Goal: Transaction & Acquisition: Register for event/course

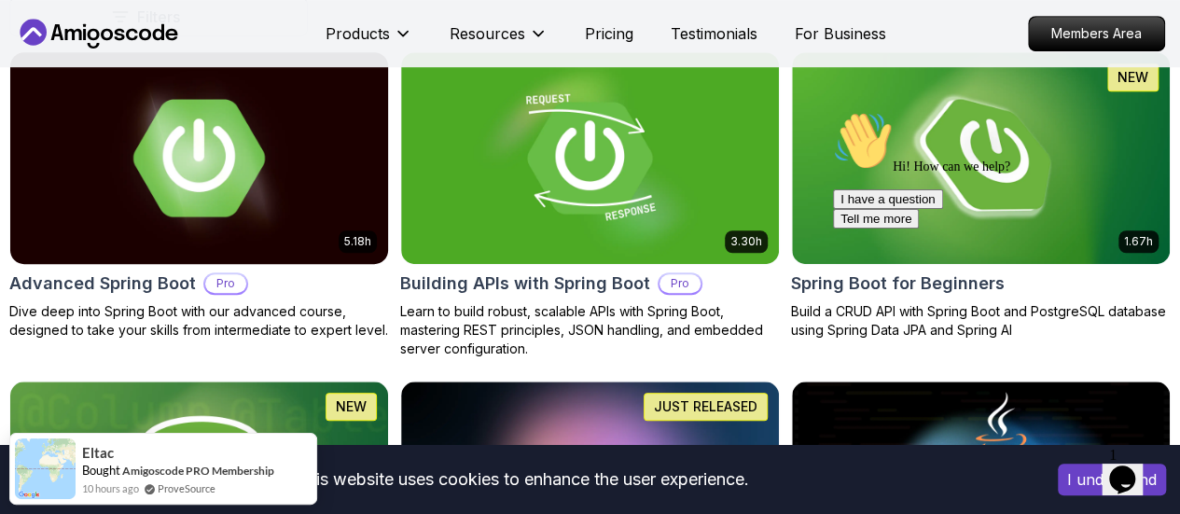
scroll to position [529, 0]
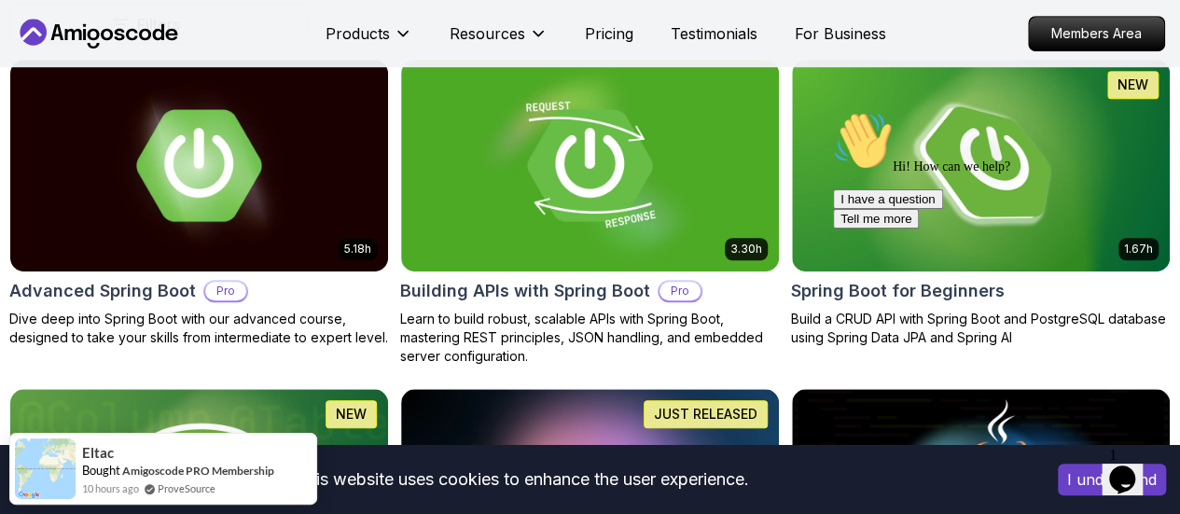
click at [1037, 116] on div "Hi! How can we help? I have a question Tell me more" at bounding box center [1001, 170] width 336 height 118
click at [1059, 125] on div "Hi! How can we help? I have a question Tell me more" at bounding box center [1001, 170] width 336 height 118
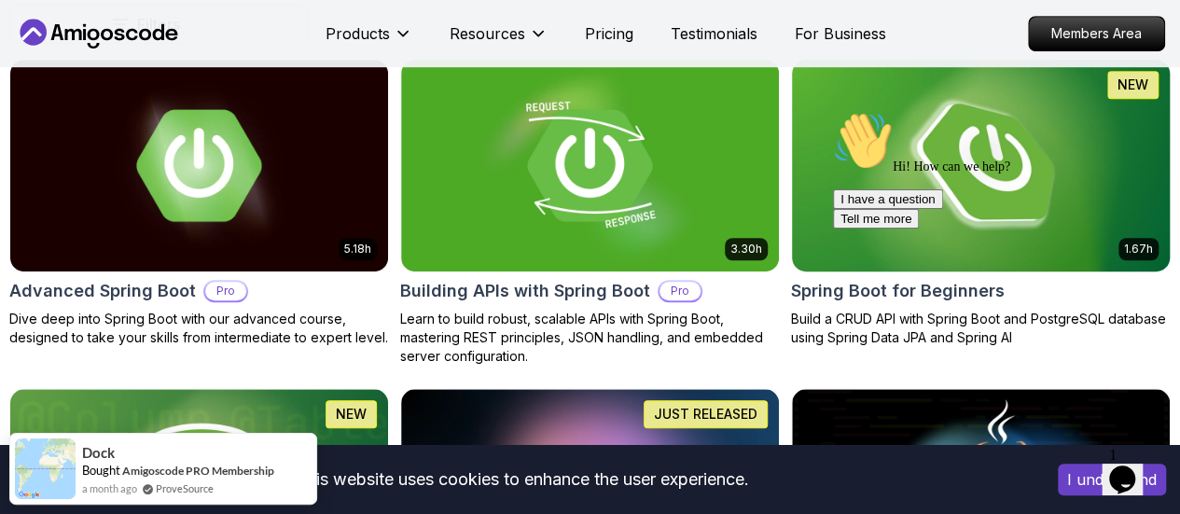
click at [1073, 80] on img at bounding box center [980, 165] width 396 height 222
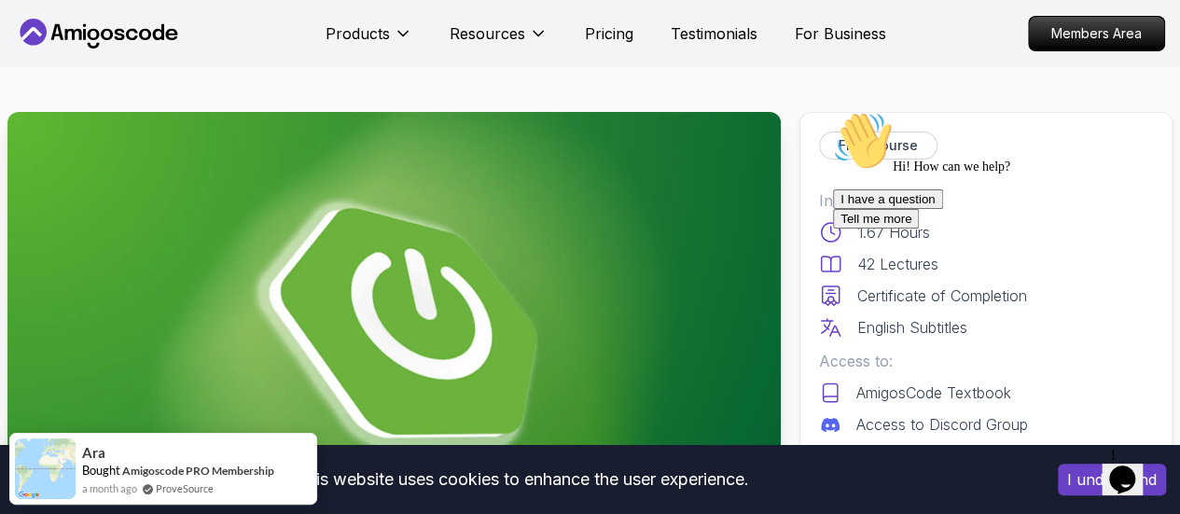
click at [497, 247] on img at bounding box center [393, 329] width 773 height 435
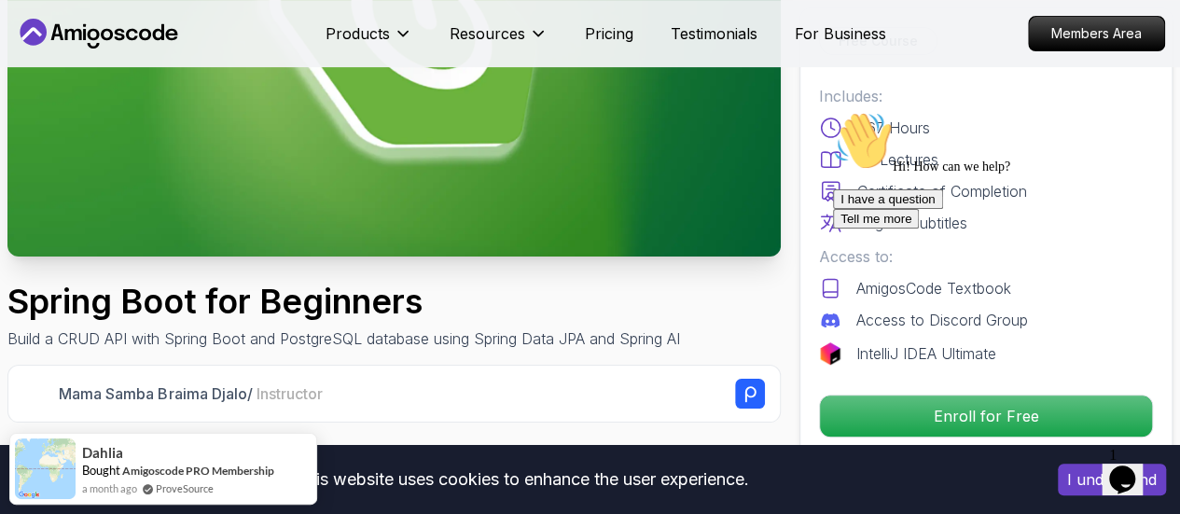
scroll to position [467, 0]
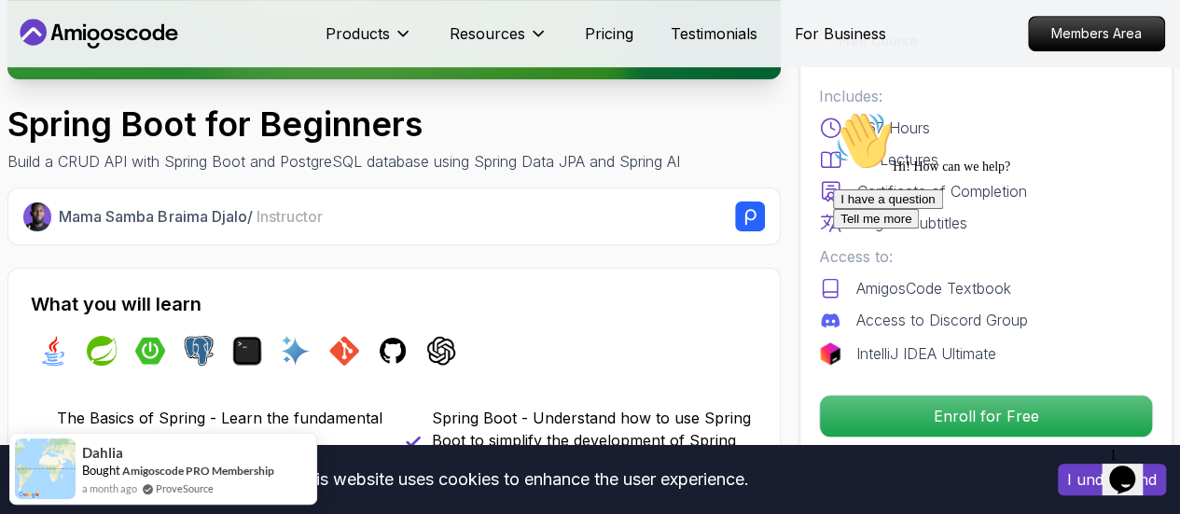
click at [895, 228] on div "I have a question Tell me more" at bounding box center [1001, 208] width 336 height 39
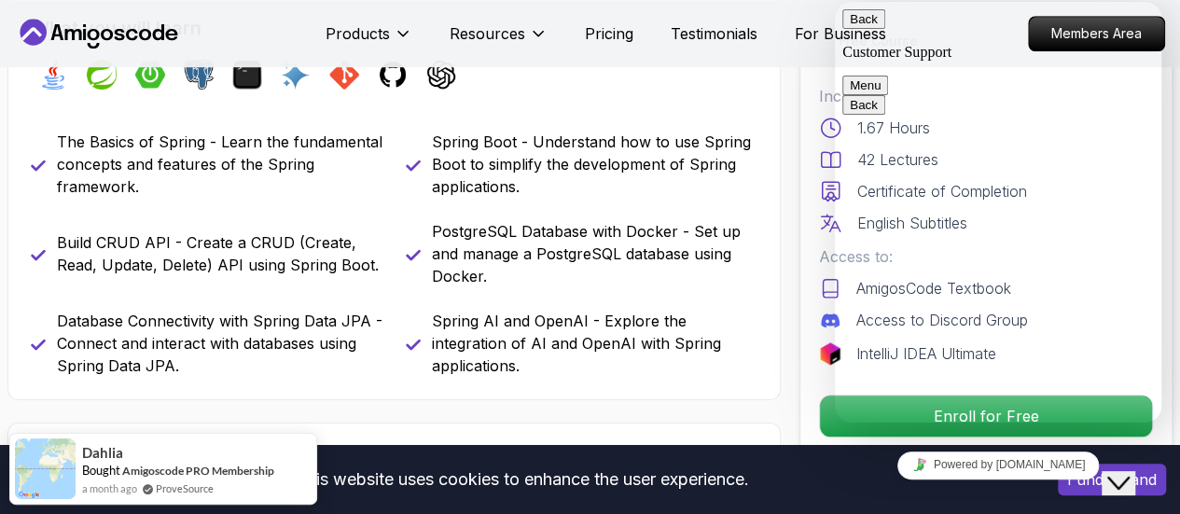
scroll to position [744, 0]
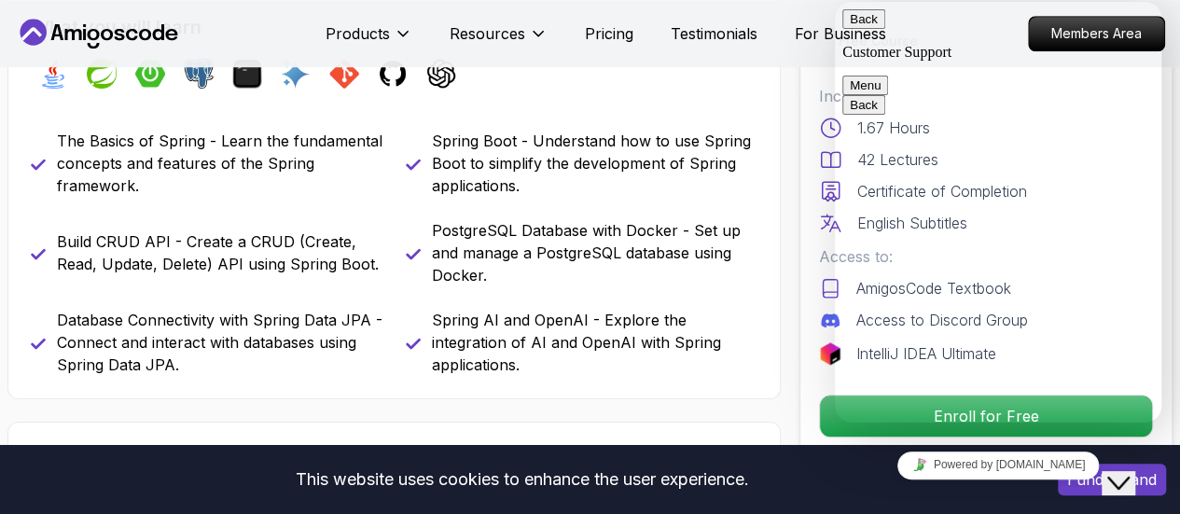
click at [878, 26] on span "Back" at bounding box center [878, 19] width 0 height 14
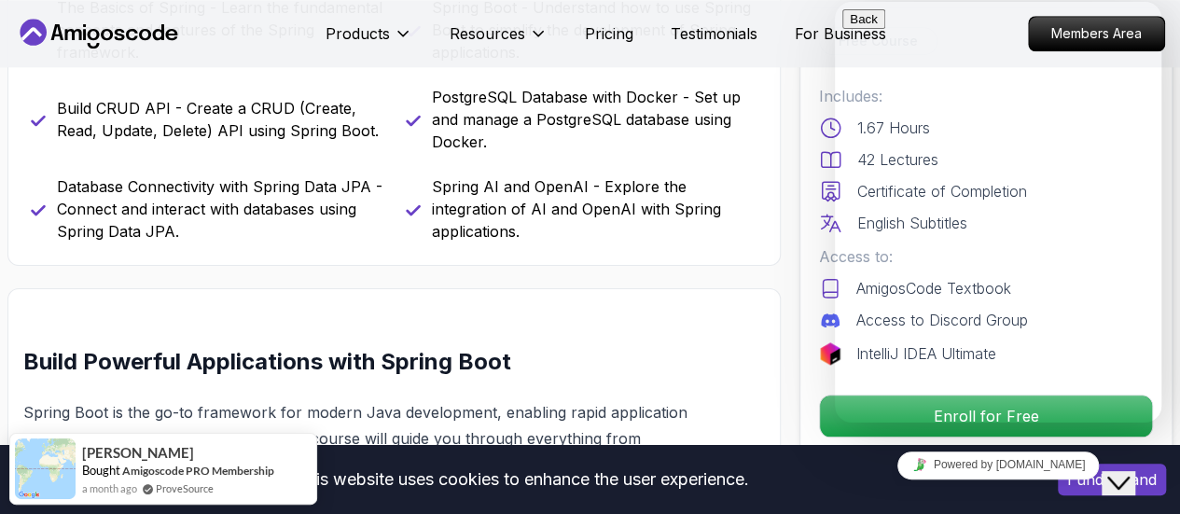
scroll to position [897, 0]
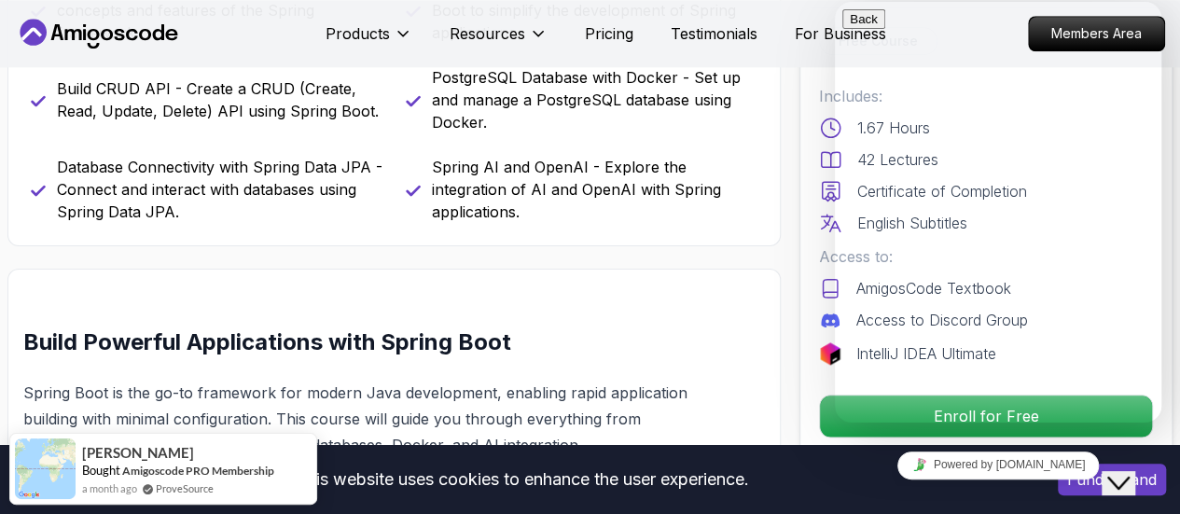
click at [824, 419] on div "Enroll for Free" at bounding box center [986, 416] width 334 height 43
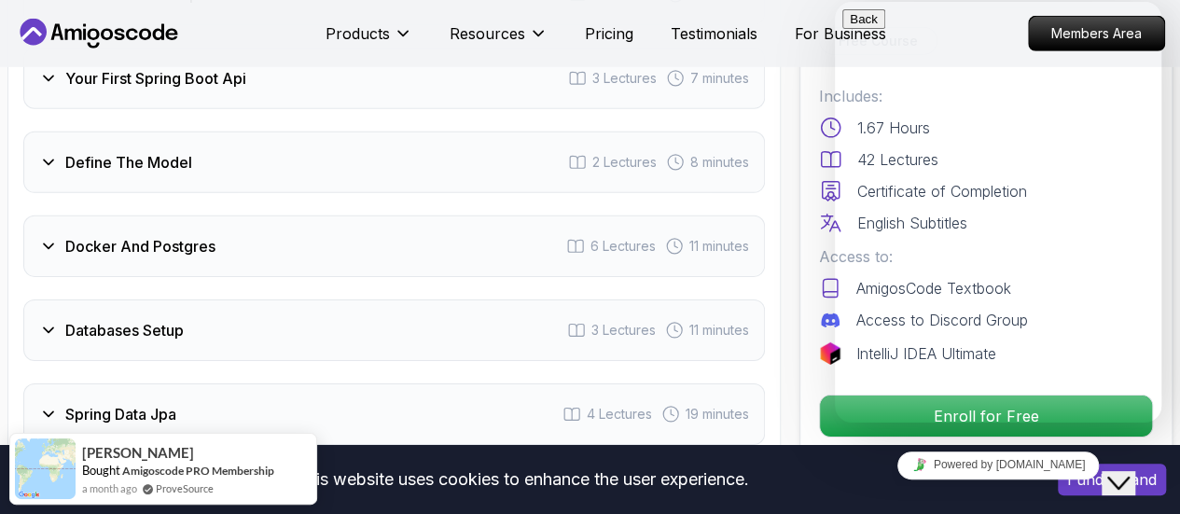
scroll to position [2827, 0]
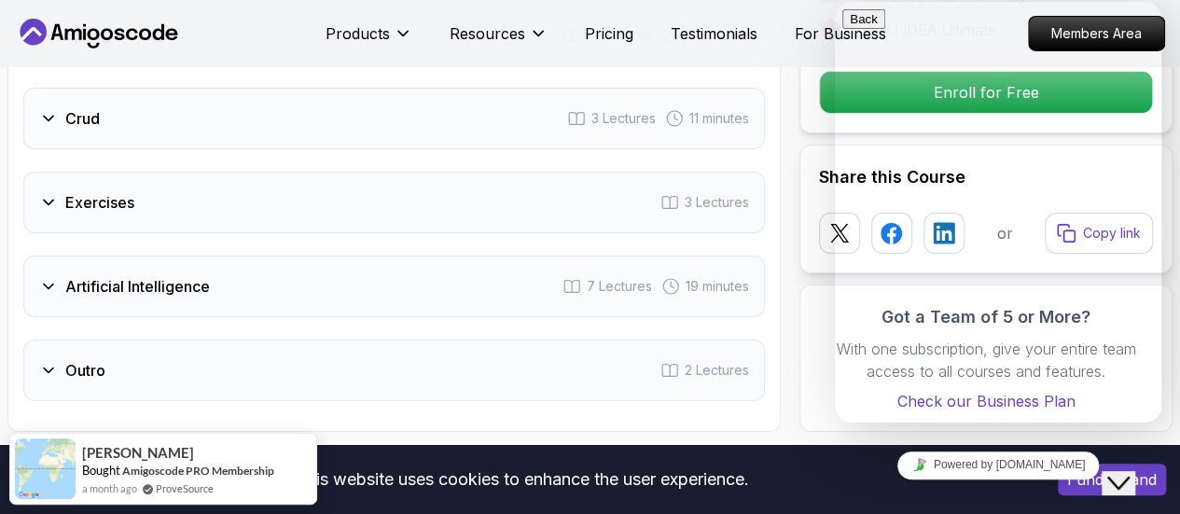
scroll to position [3204, 0]
click at [1129, 478] on icon "Close Chat This icon closes the chat window." at bounding box center [1118, 483] width 22 height 22
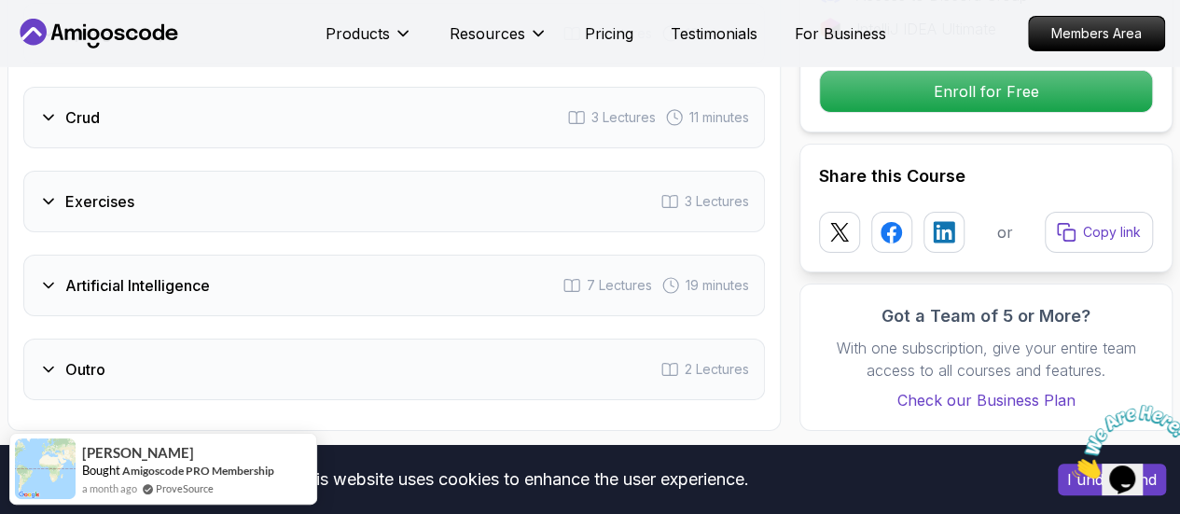
scroll to position [3135, 0]
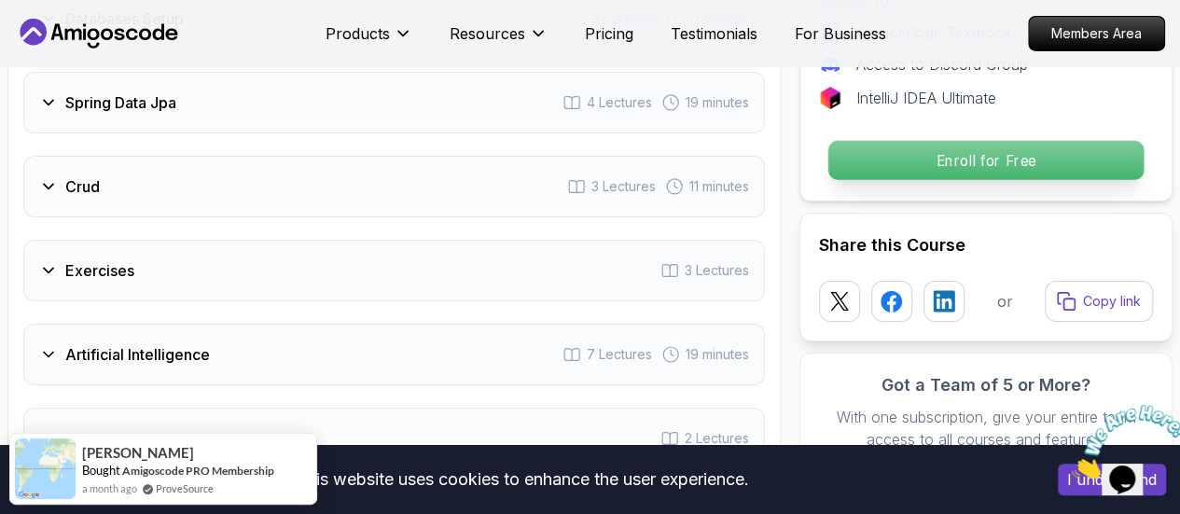
click at [1037, 158] on p "Enroll for Free" at bounding box center [985, 160] width 315 height 39
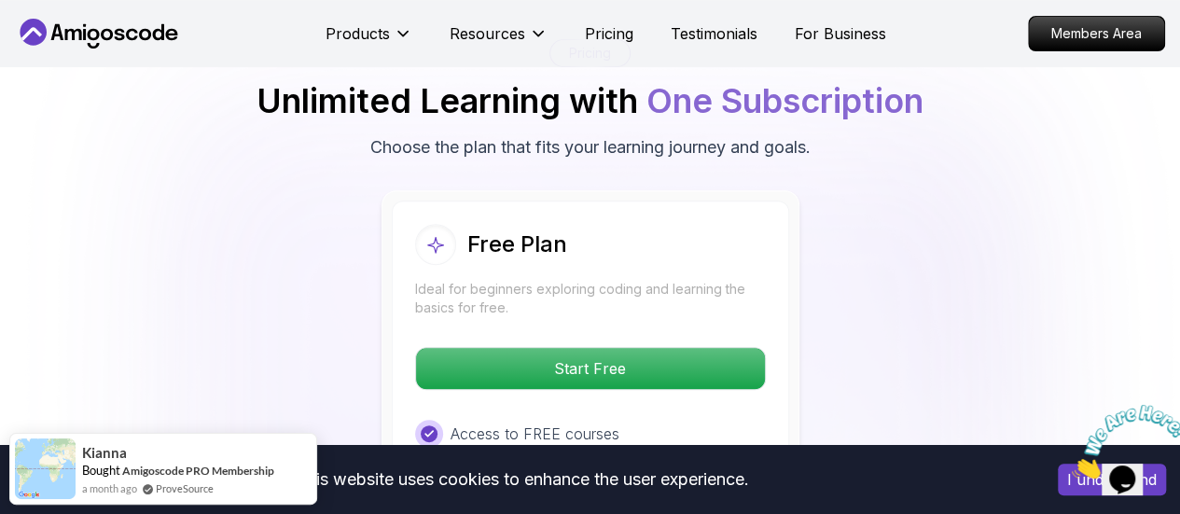
scroll to position [3827, 0]
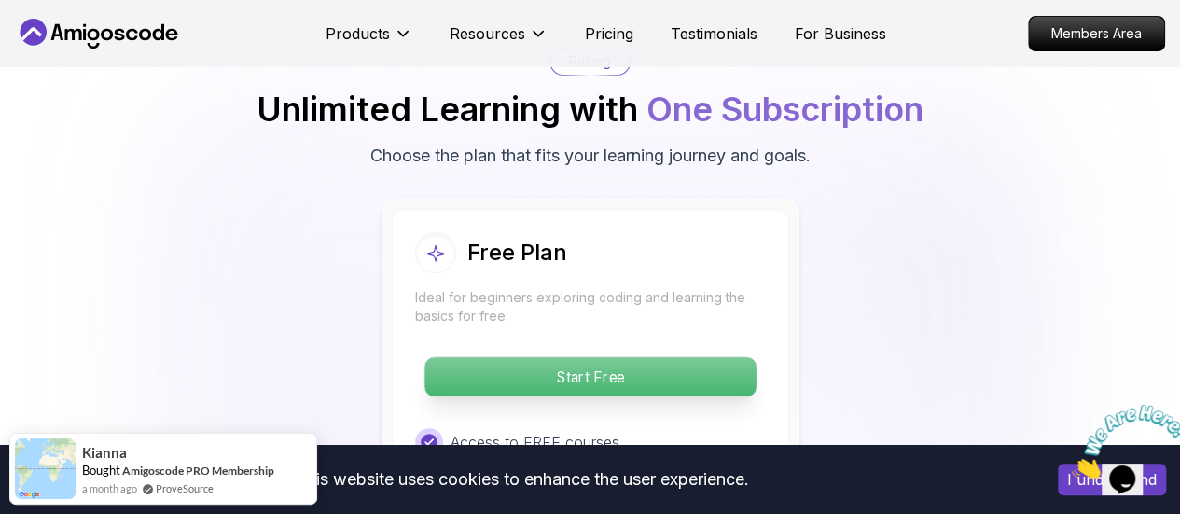
click at [526, 361] on p "Start Free" at bounding box center [589, 376] width 331 height 39
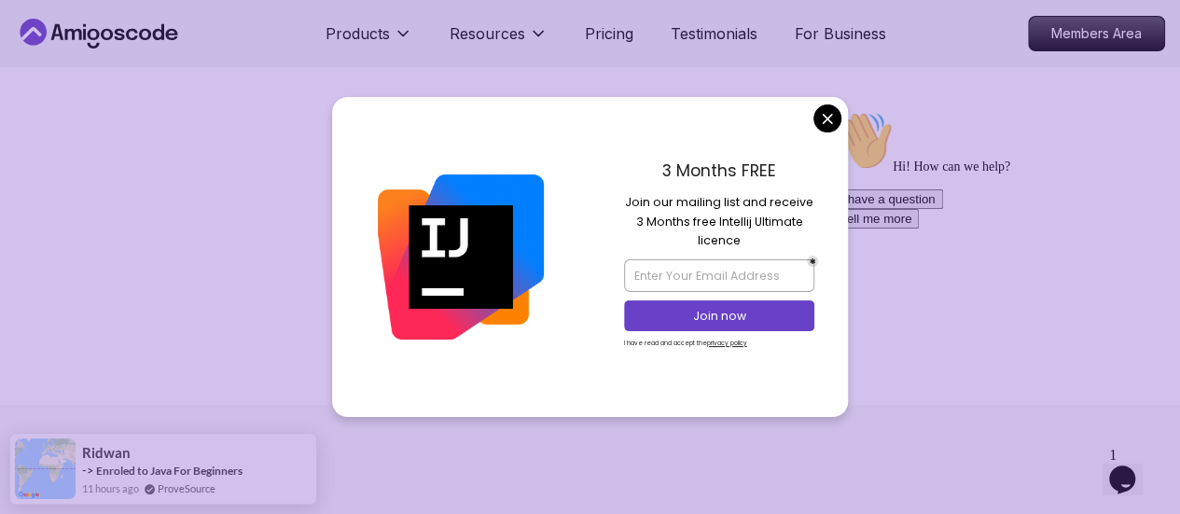
click at [820, 129] on body "Products Resources Pricing Testimonials For Business Members Area 404 error We …" at bounding box center [590, 257] width 1180 height 514
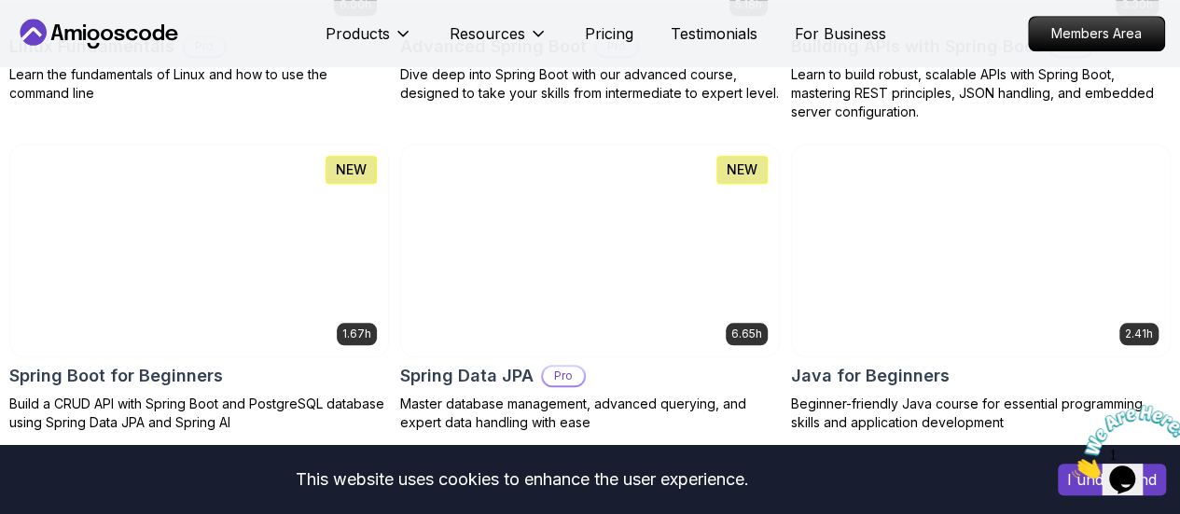
scroll to position [842, 0]
